Goal: Task Accomplishment & Management: Use online tool/utility

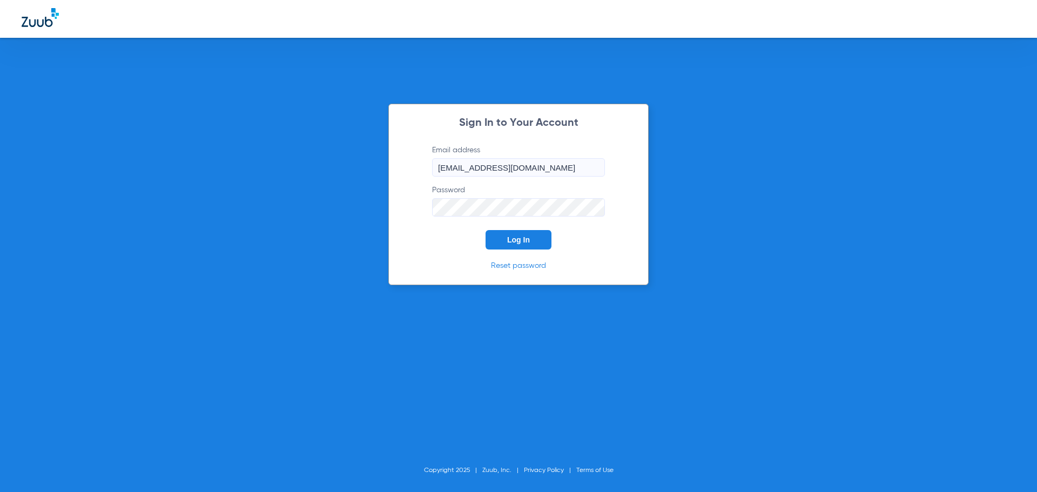
click at [490, 240] on button "Log In" at bounding box center [519, 239] width 66 height 19
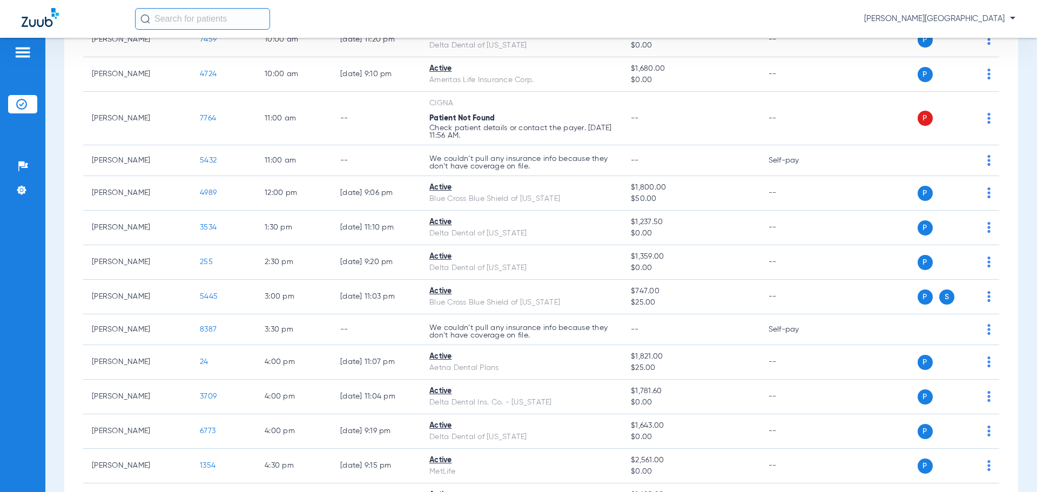
scroll to position [436, 0]
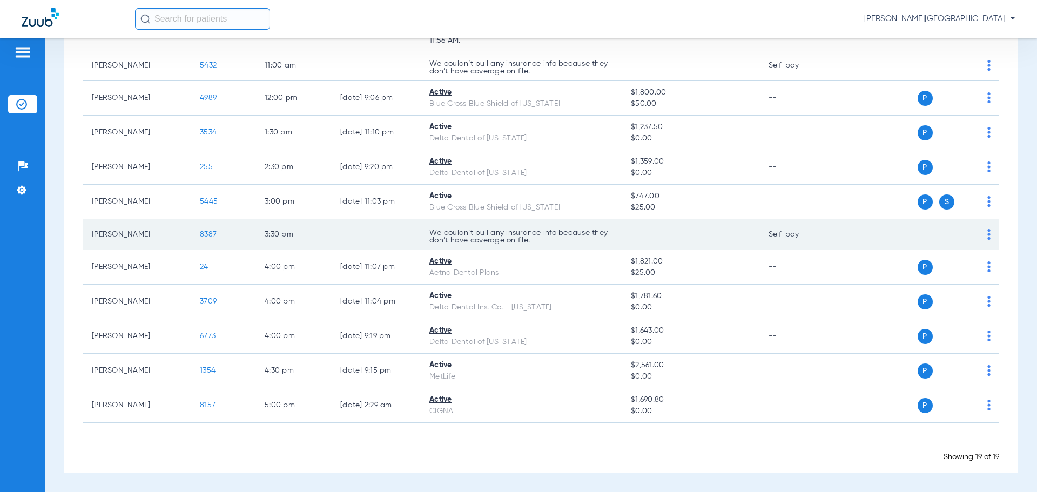
click at [203, 235] on span "8387" at bounding box center [208, 235] width 17 height 8
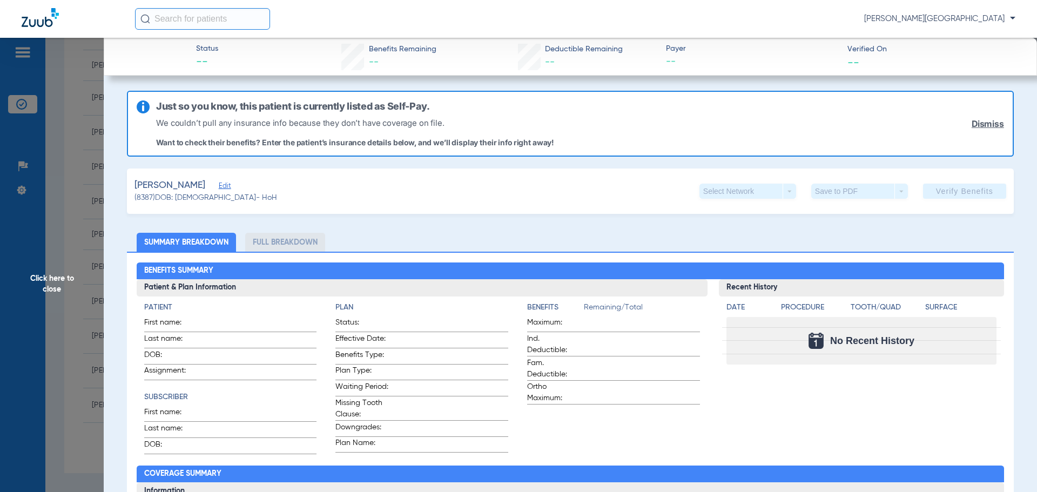
click at [965, 191] on app-verify-button "Verify Benefits" at bounding box center [964, 191] width 83 height 15
click at [976, 120] on link "Dismiss" at bounding box center [988, 124] width 32 height 10
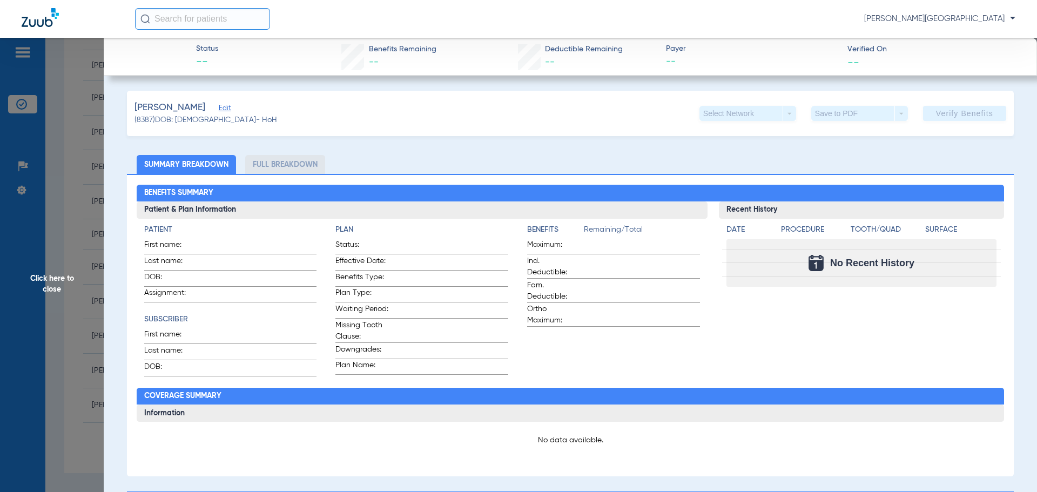
click at [971, 115] on app-verify-button "Verify Benefits" at bounding box center [964, 113] width 83 height 15
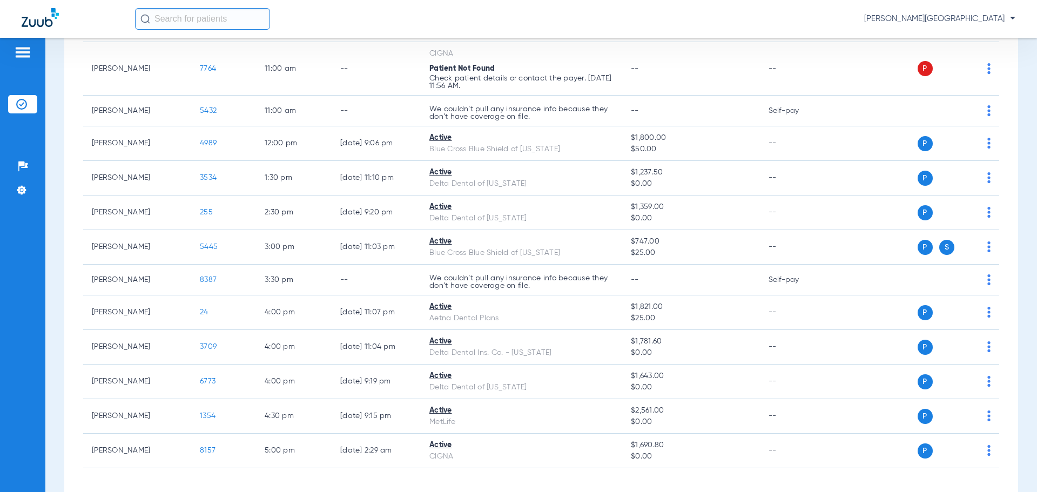
scroll to position [387, 0]
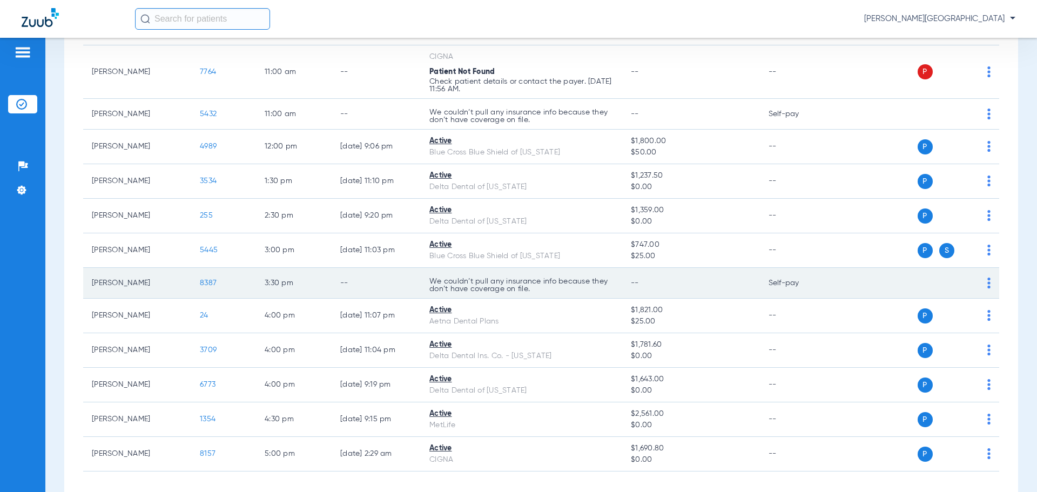
click at [212, 284] on span "8387" at bounding box center [208, 283] width 17 height 8
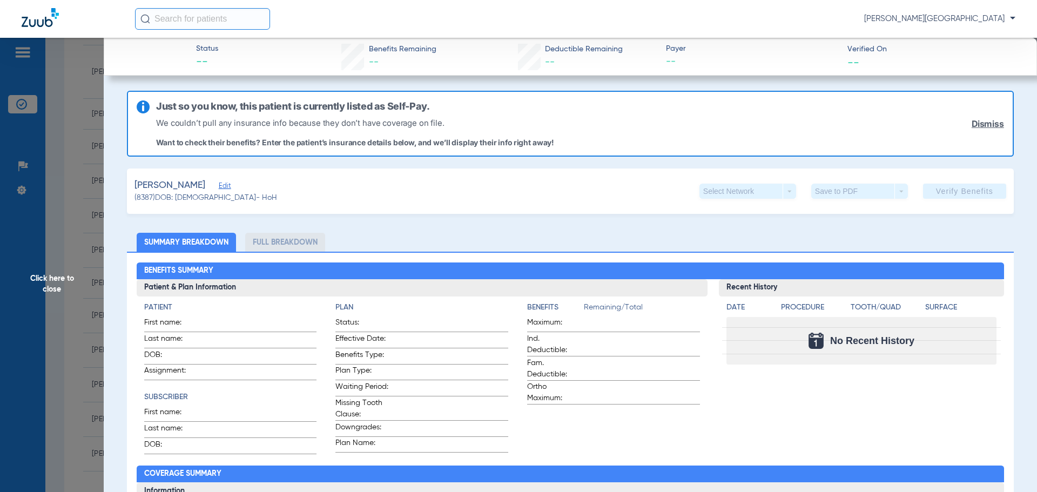
click at [972, 123] on link "Dismiss" at bounding box center [988, 124] width 32 height 10
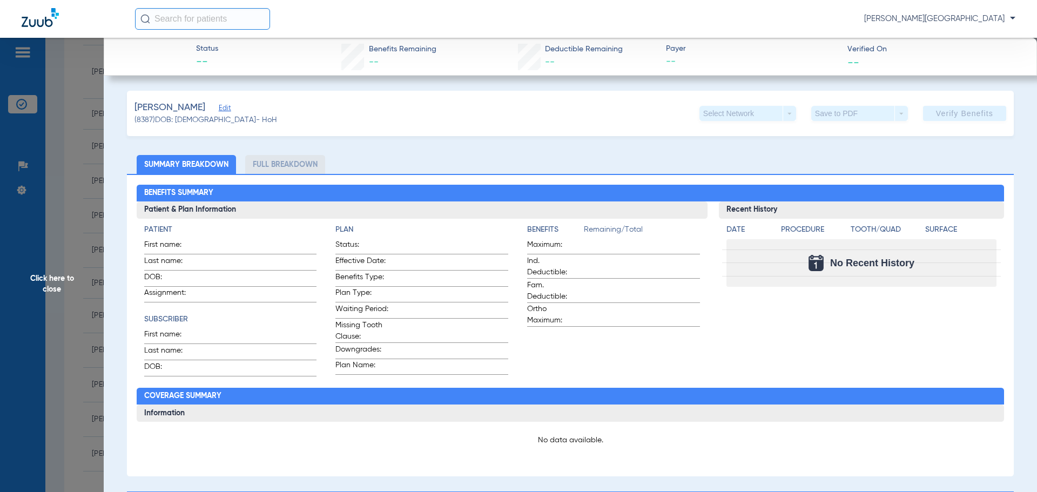
click at [65, 275] on span "Click here to close" at bounding box center [52, 284] width 104 height 492
